Goal: Find specific page/section: Find specific page/section

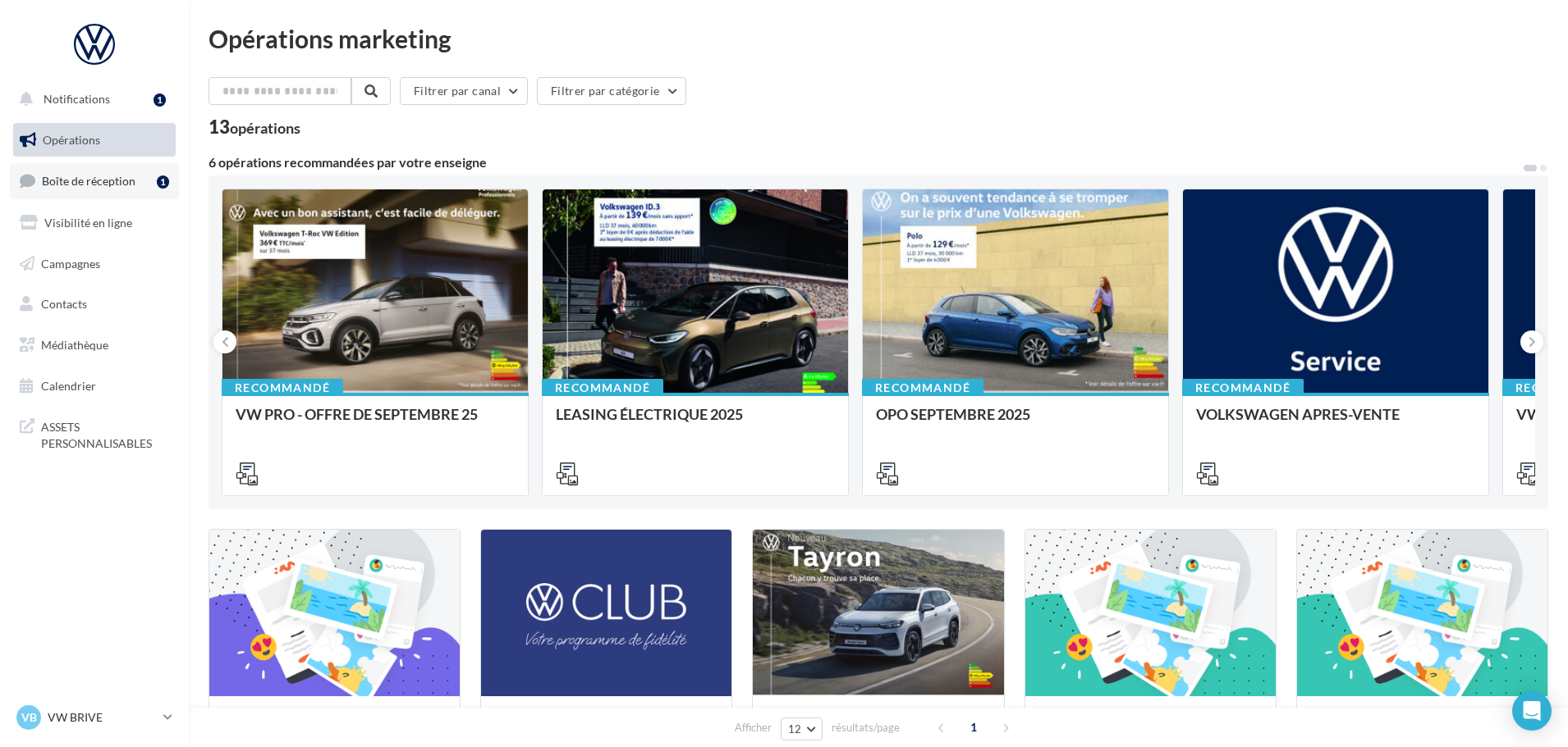
click at [101, 180] on span "Boîte de réception" at bounding box center [89, 181] width 94 height 14
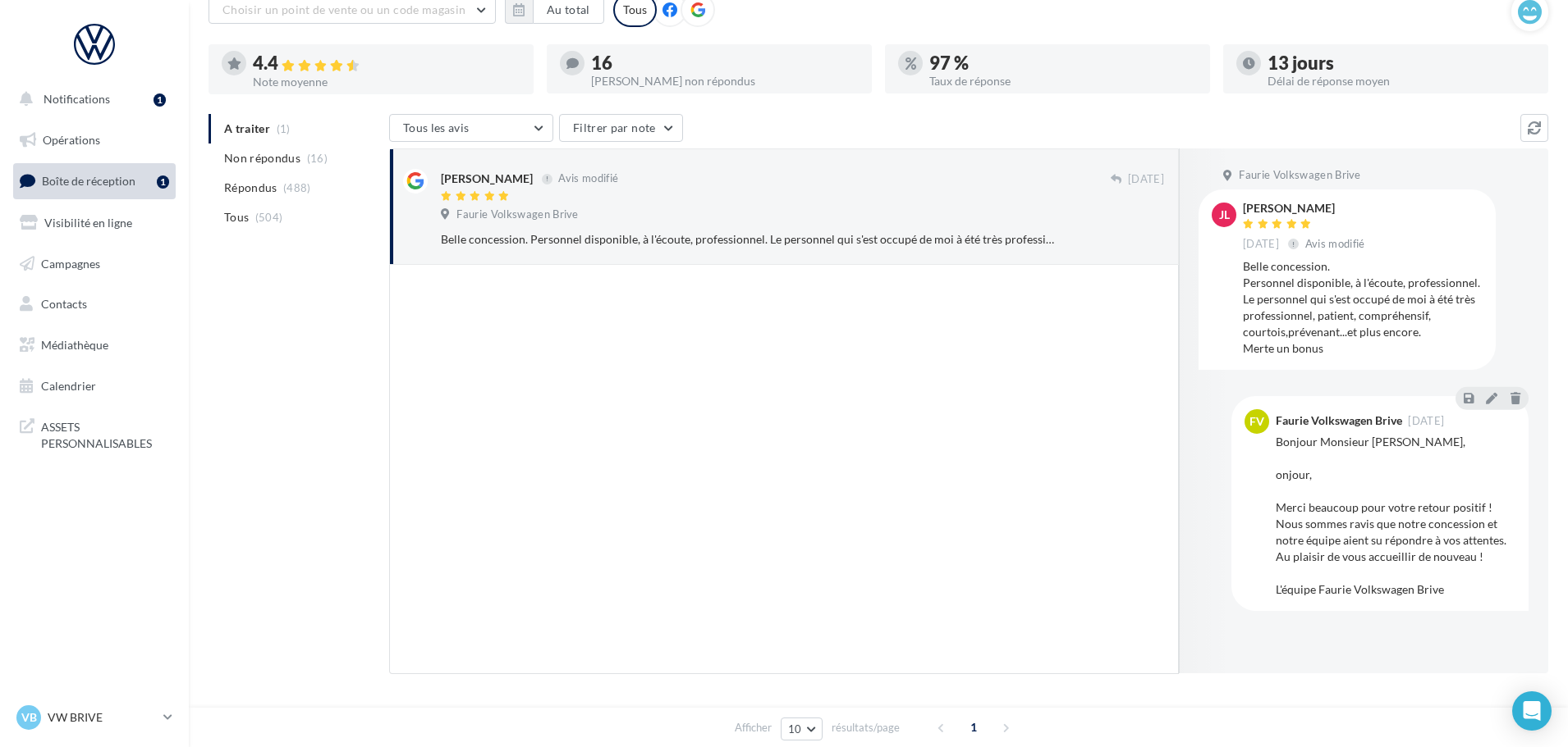
scroll to position [72, 0]
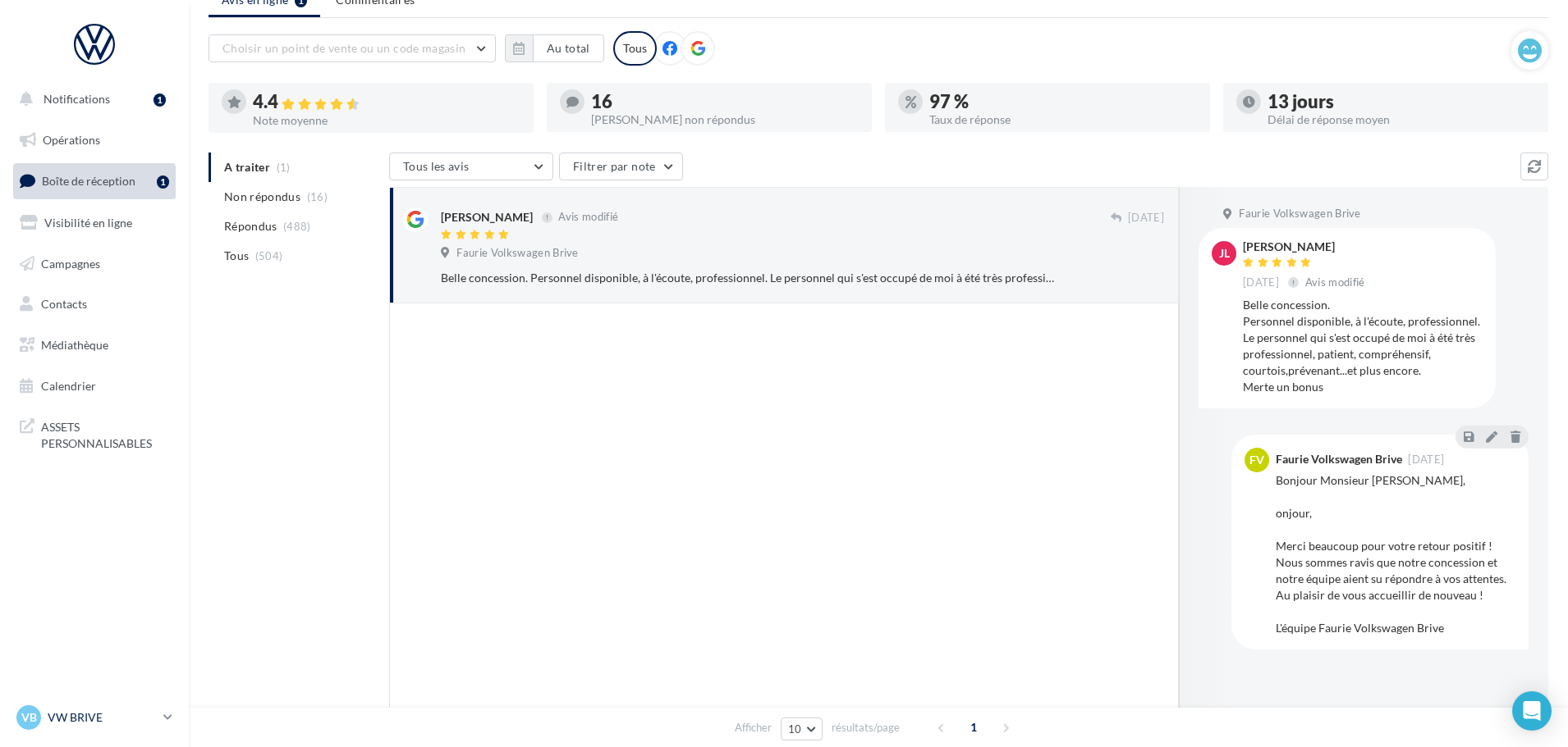
click at [161, 708] on link "VB VW BRIVE vw-bri-sdes" at bounding box center [94, 717] width 162 height 31
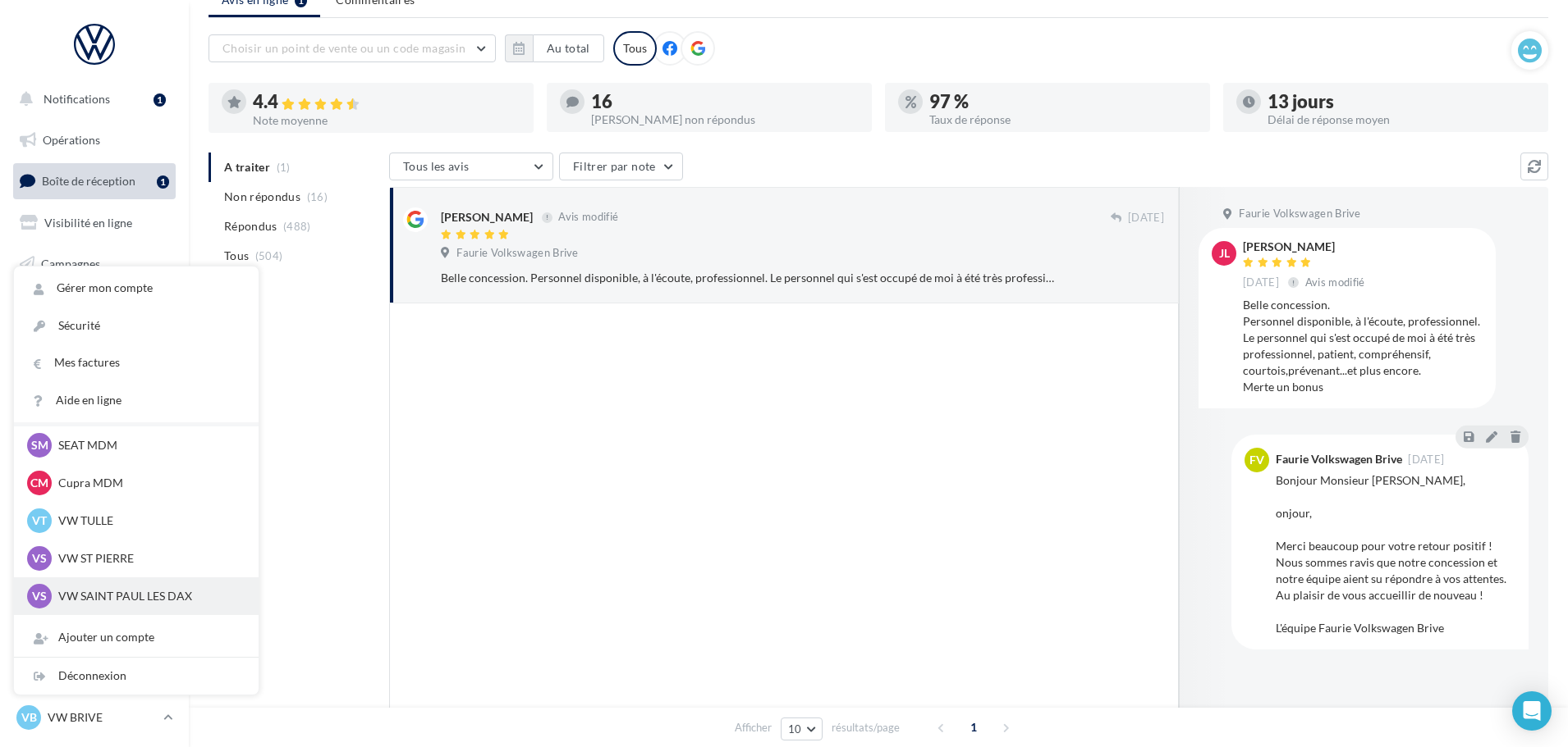
scroll to position [82, 0]
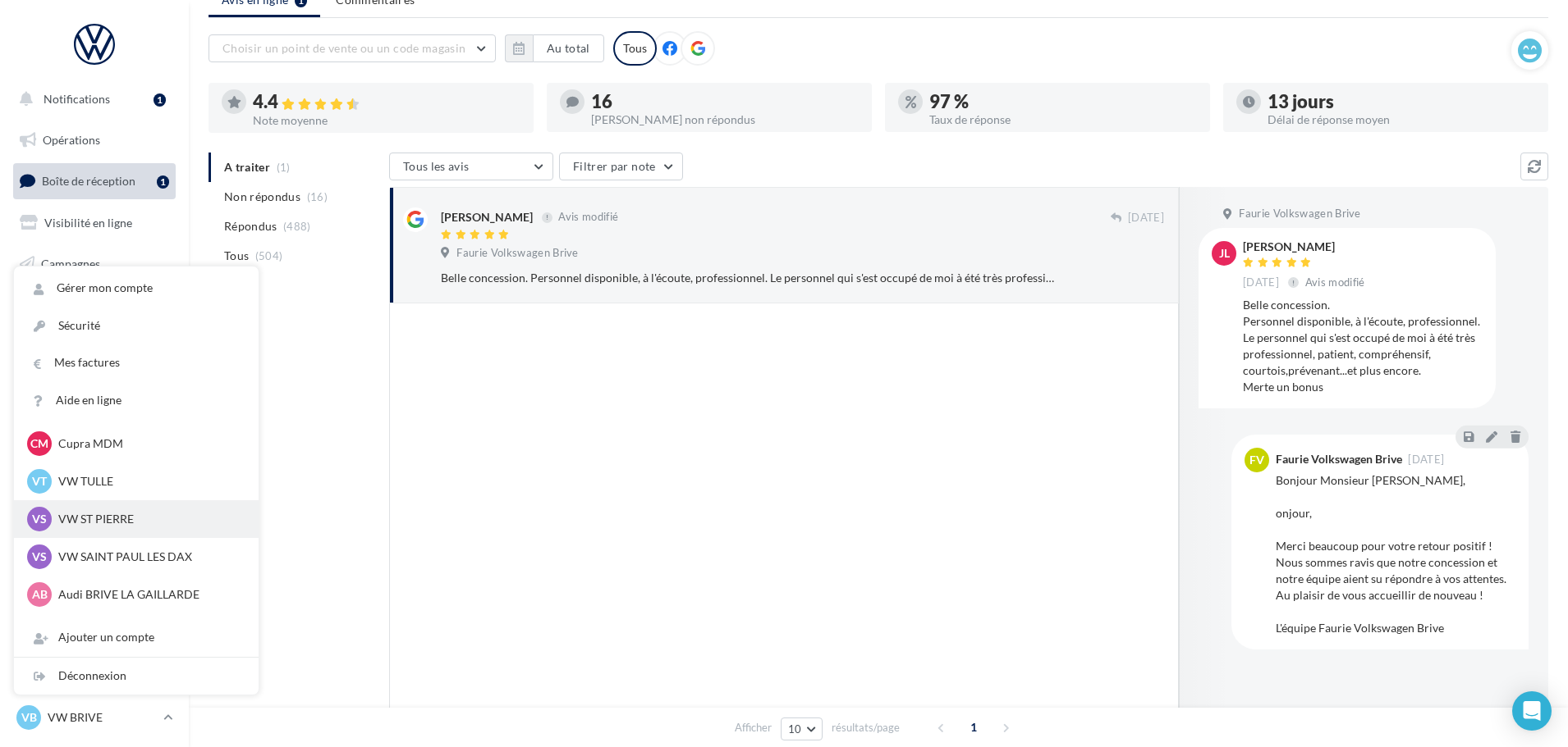
click at [144, 525] on p "VW ST PIERRE" at bounding box center [148, 520] width 181 height 17
